Goal: Find specific page/section: Find specific page/section

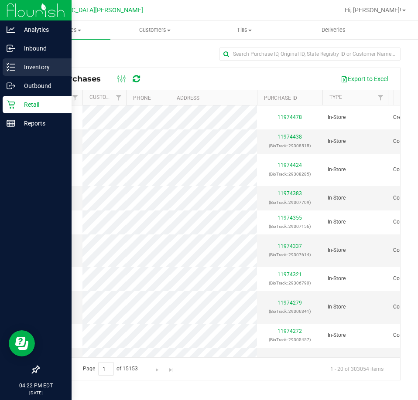
click at [24, 69] on p "Inventory" at bounding box center [41, 67] width 52 height 10
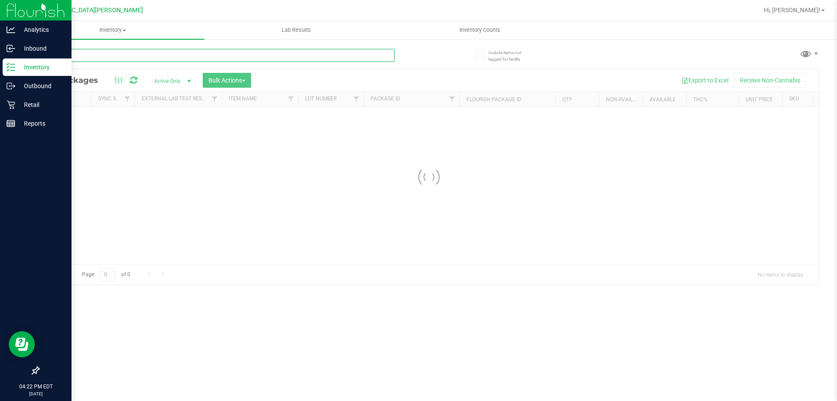
click at [89, 53] on div "Inventory All packages All inventory Waste log Create inventory Lab Results Inv…" at bounding box center [429, 211] width 816 height 380
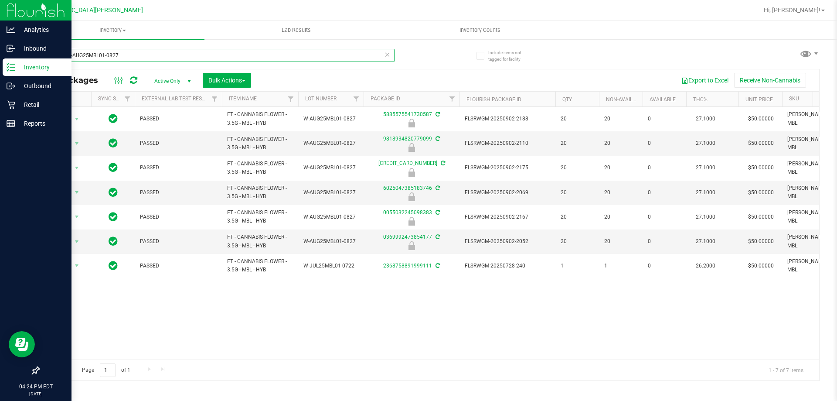
type input "motorW-AUG25MBL01-0827"
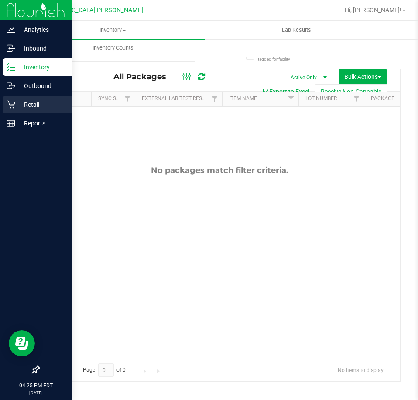
click at [24, 102] on p "Retail" at bounding box center [41, 104] width 52 height 10
